Goal: Communication & Community: Answer question/provide support

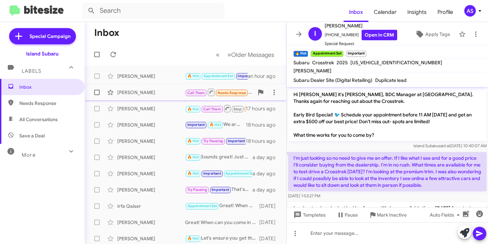
scroll to position [274, 0]
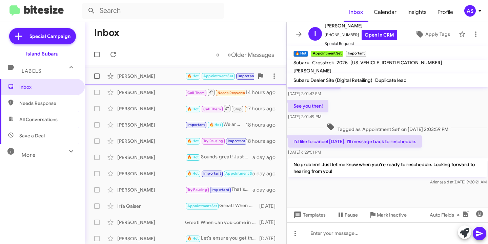
click at [151, 81] on div "[PERSON_NAME] 🔥 Hot Appointment Set Important No problem! Just let me know when…" at bounding box center [185, 76] width 191 height 14
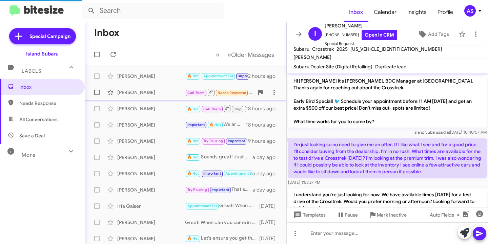
scroll to position [261, 0]
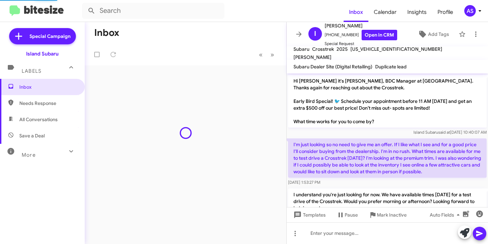
scroll to position [261, 0]
